Goal: Check status: Verify the current state of an ongoing process or item

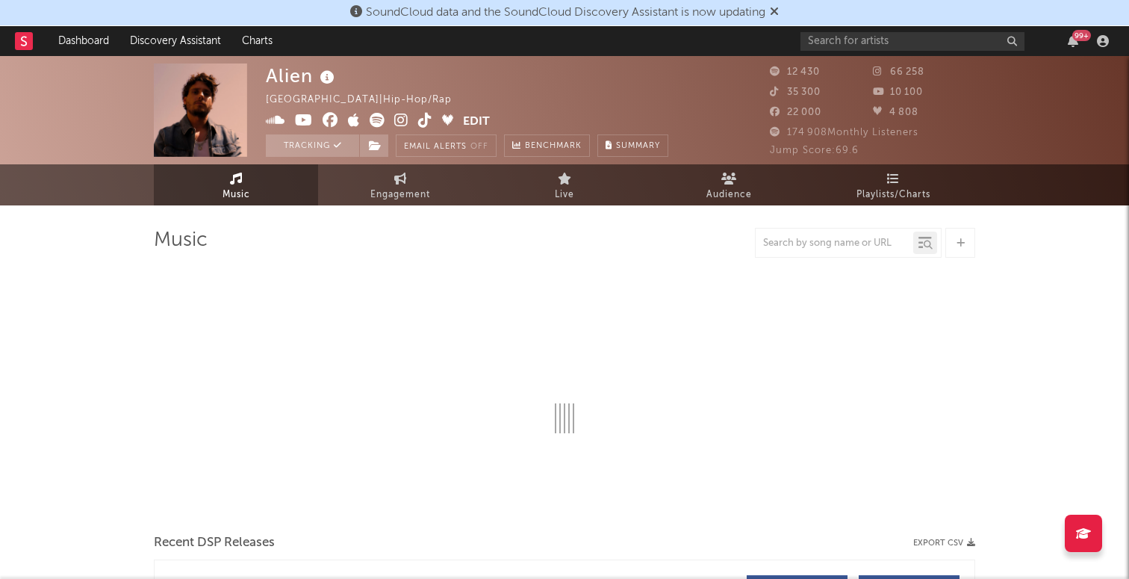
select select "6m"
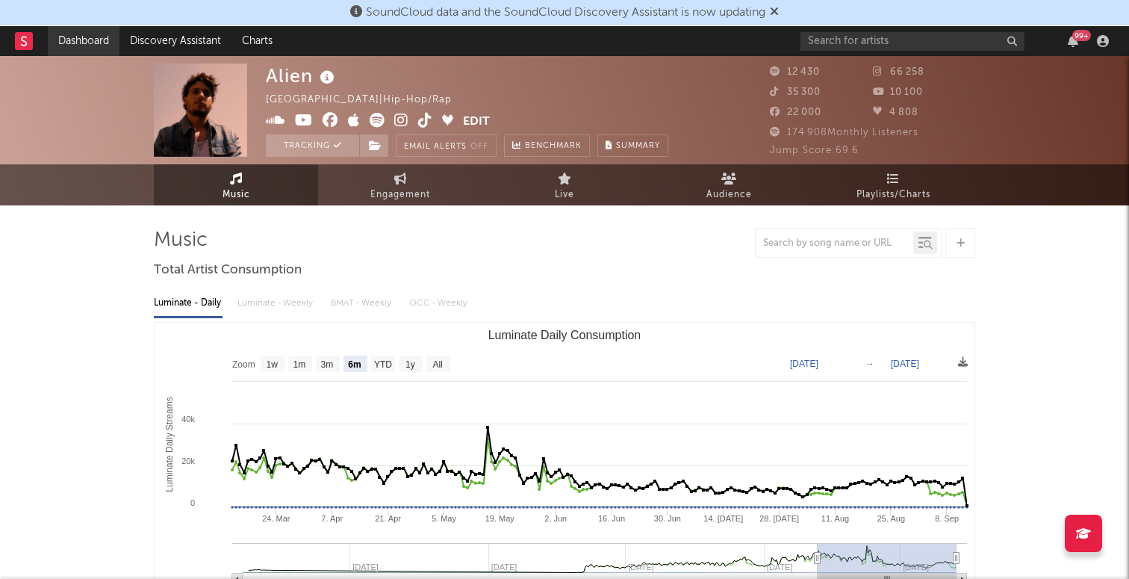
click at [75, 32] on link "Dashboard" at bounding box center [84, 41] width 72 height 30
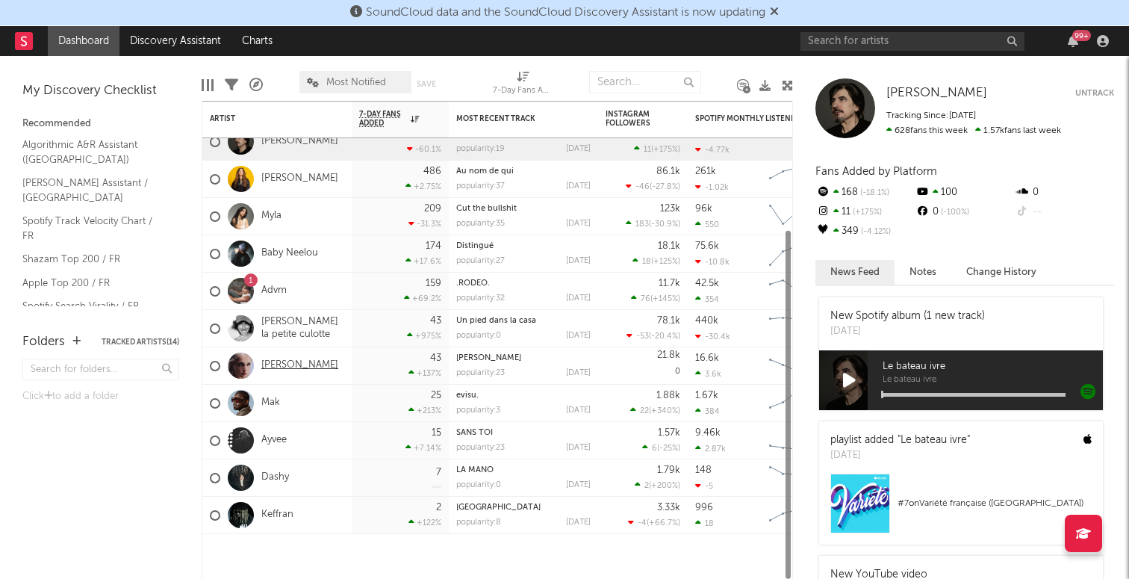
click at [288, 363] on link "[PERSON_NAME]" at bounding box center [299, 365] width 77 height 13
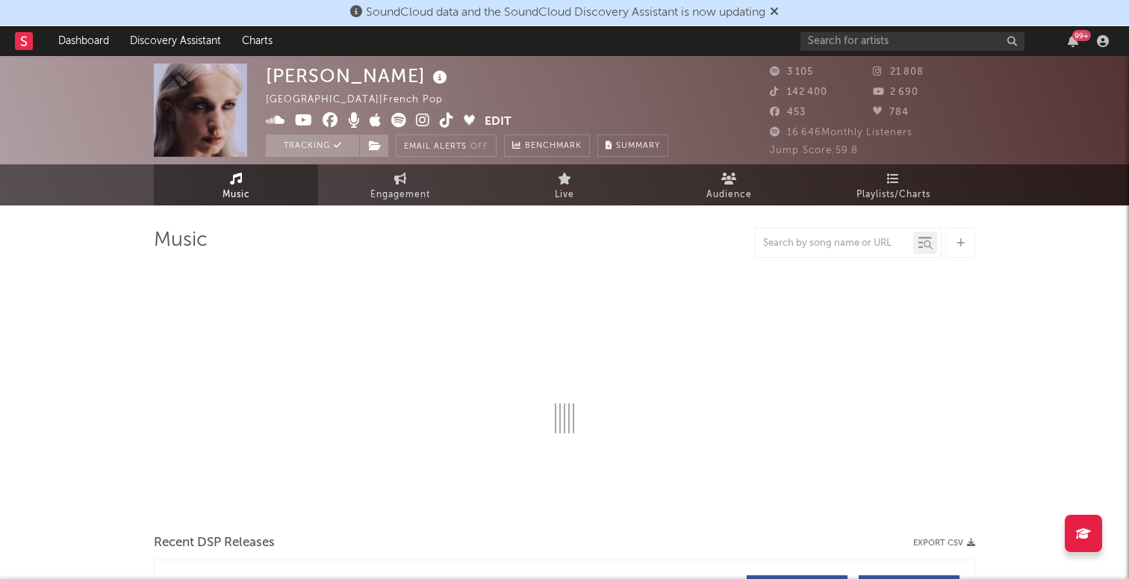
select select "6m"
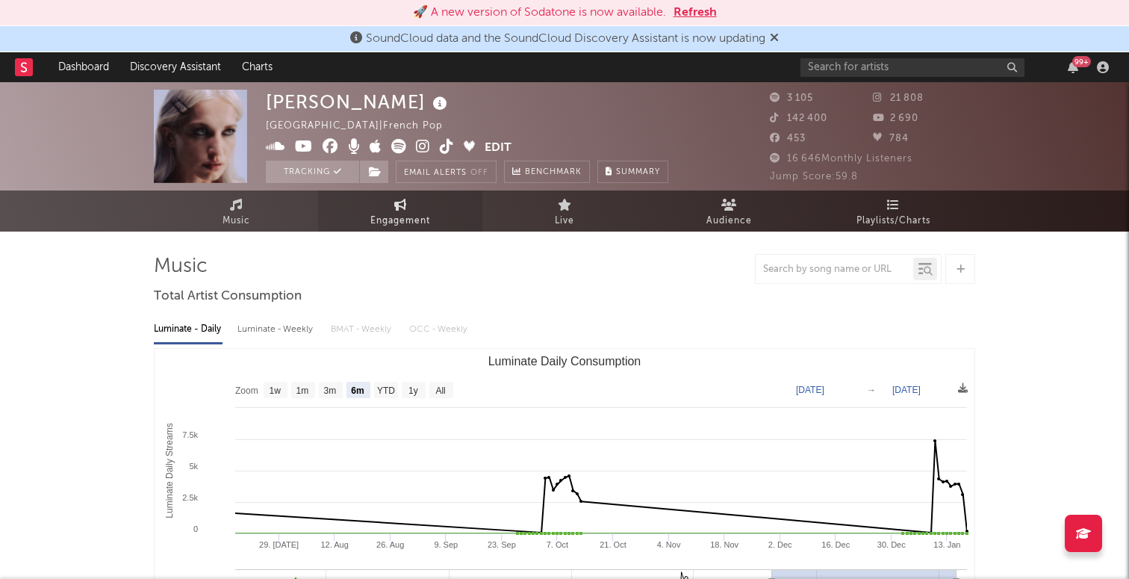
click at [390, 197] on link "Engagement" at bounding box center [400, 210] width 164 height 41
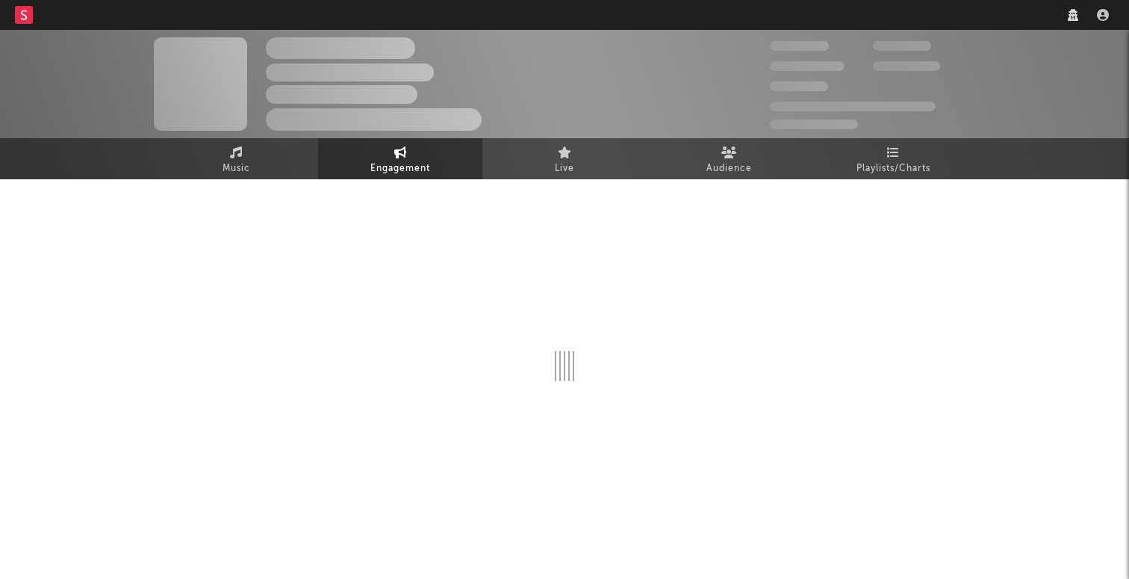
select select "1w"
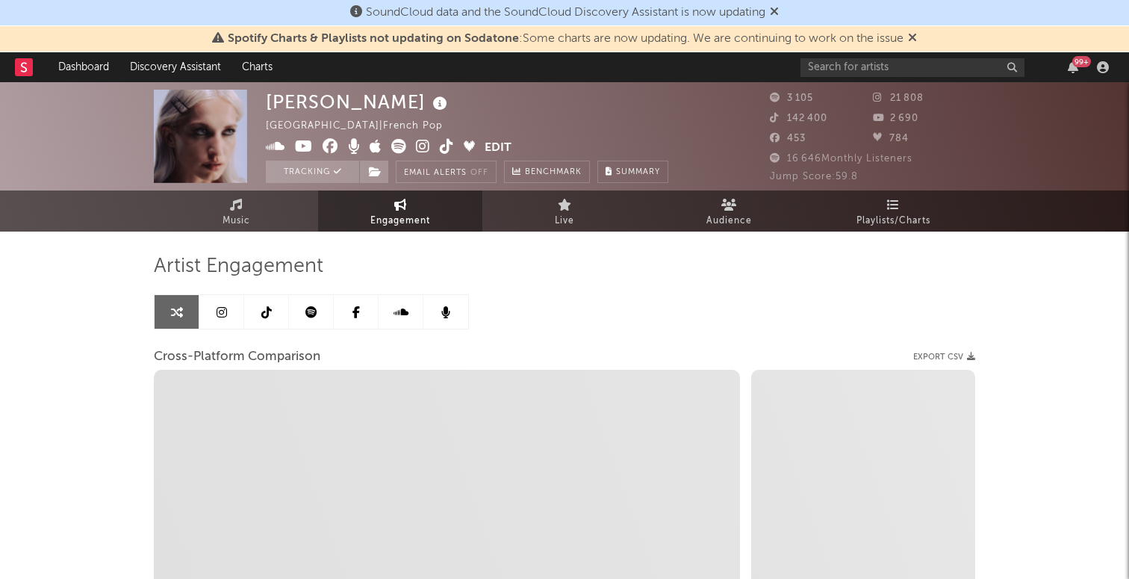
click at [346, 317] on link at bounding box center [356, 312] width 45 height 34
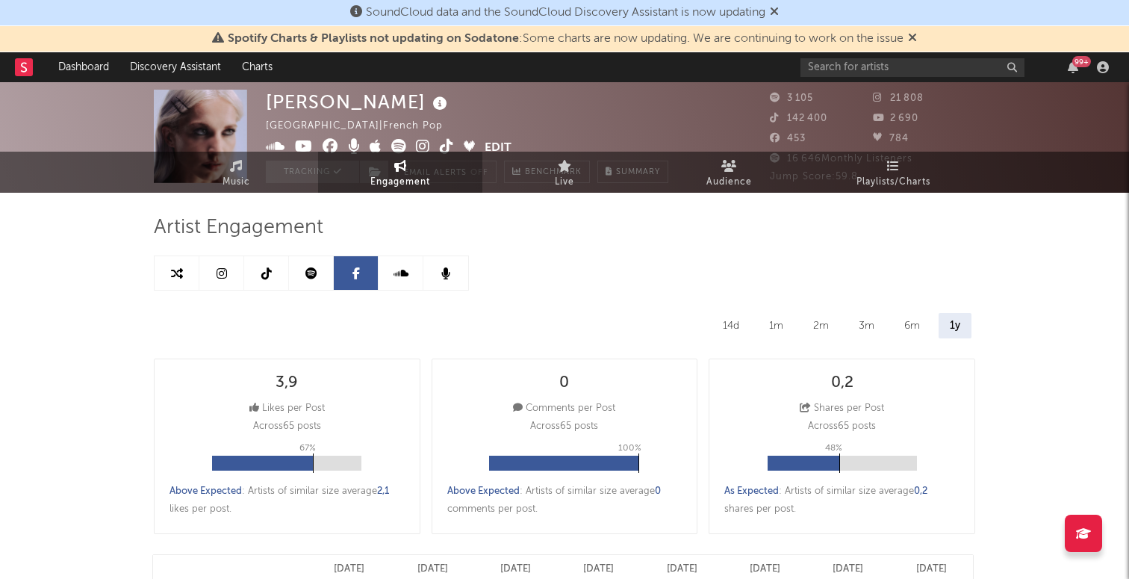
select select "6m"
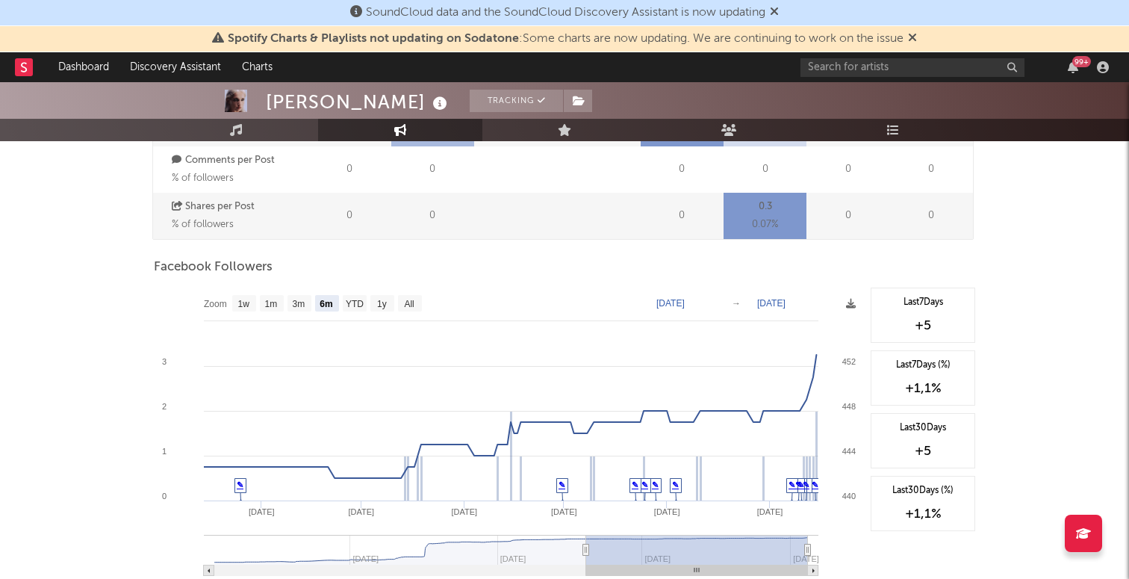
scroll to position [614, 0]
